Goal: Transaction & Acquisition: Download file/media

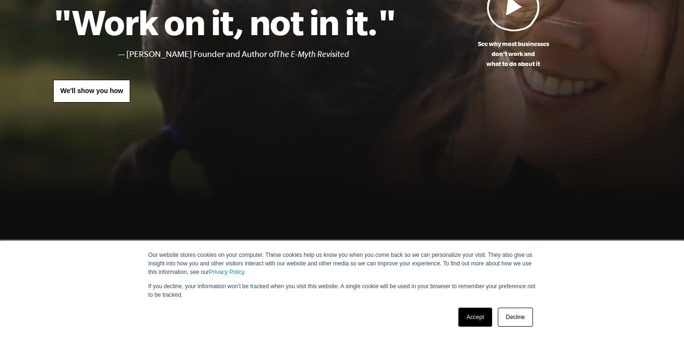
click at [485, 323] on link "Accept" at bounding box center [476, 317] width 34 height 19
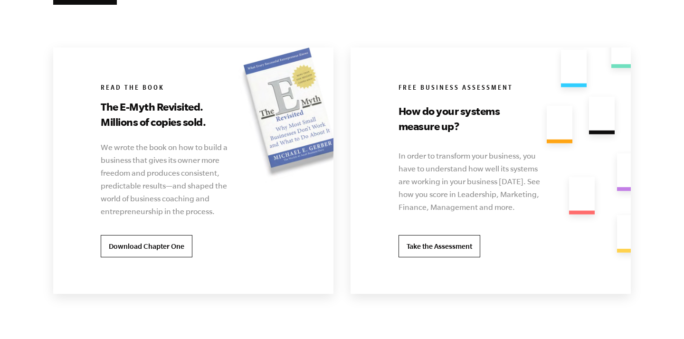
scroll to position [1856, 0]
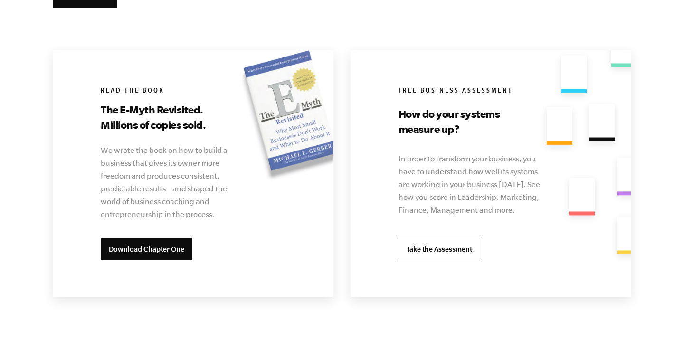
click at [145, 255] on link "Download Chapter One" at bounding box center [147, 249] width 92 height 23
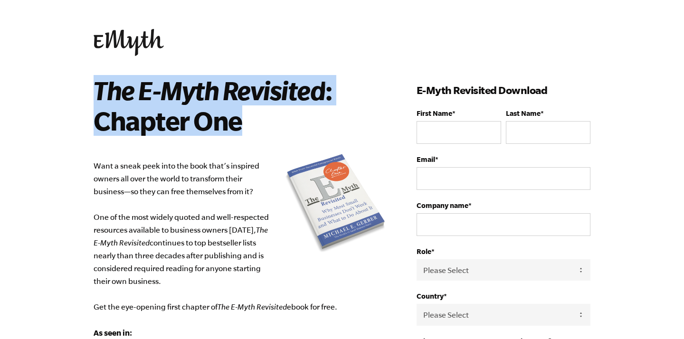
drag, startPoint x: 264, startPoint y: 116, endPoint x: 110, endPoint y: 95, distance: 155.0
click at [85, 95] on div "The E-Myth Revisited : Chapter One Want a sneak peek into the book that’s inspi…" at bounding box center [342, 342] width 520 height 534
